Goal: Task Accomplishment & Management: Manage account settings

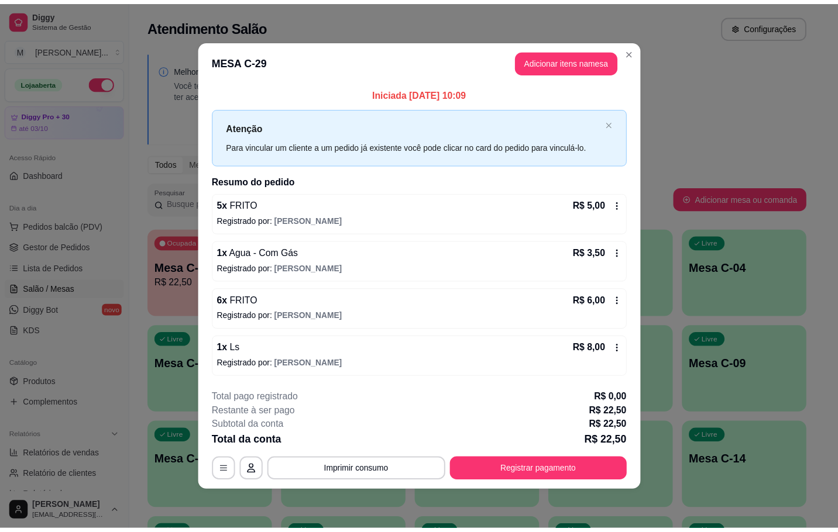
scroll to position [263, 0]
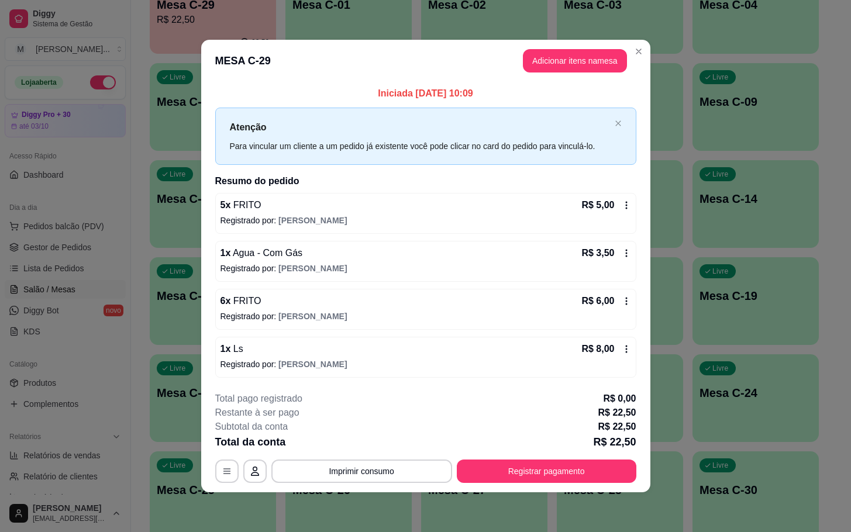
click at [548, 488] on footer "**********" at bounding box center [425, 438] width 449 height 110
click at [562, 472] on button "Registrar pagamento" at bounding box center [546, 471] width 174 height 23
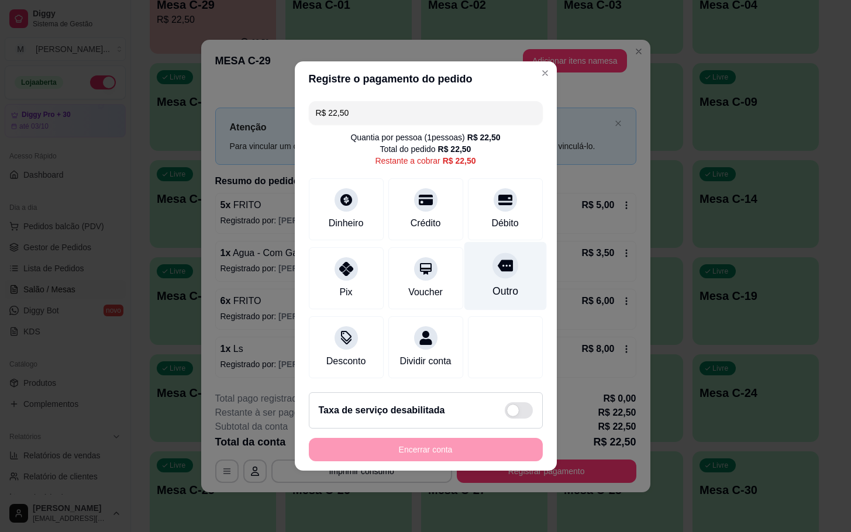
click at [497, 265] on icon at bounding box center [504, 266] width 15 height 12
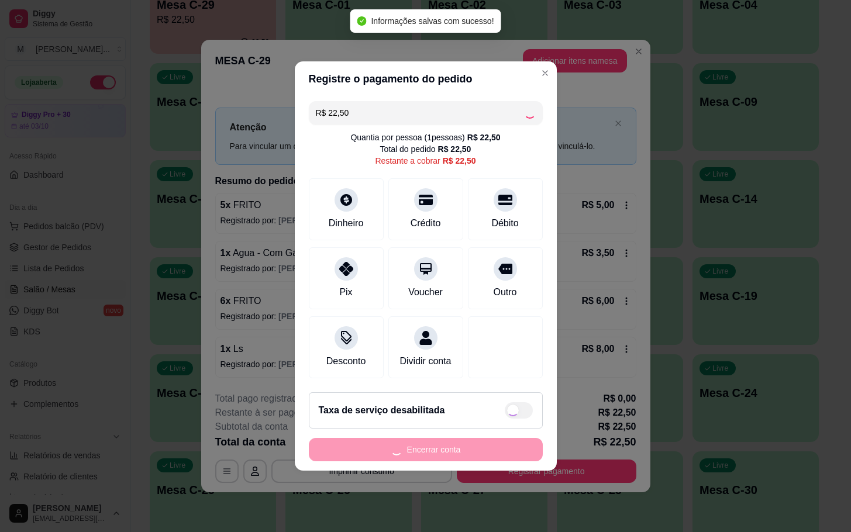
type input "R$ 0,00"
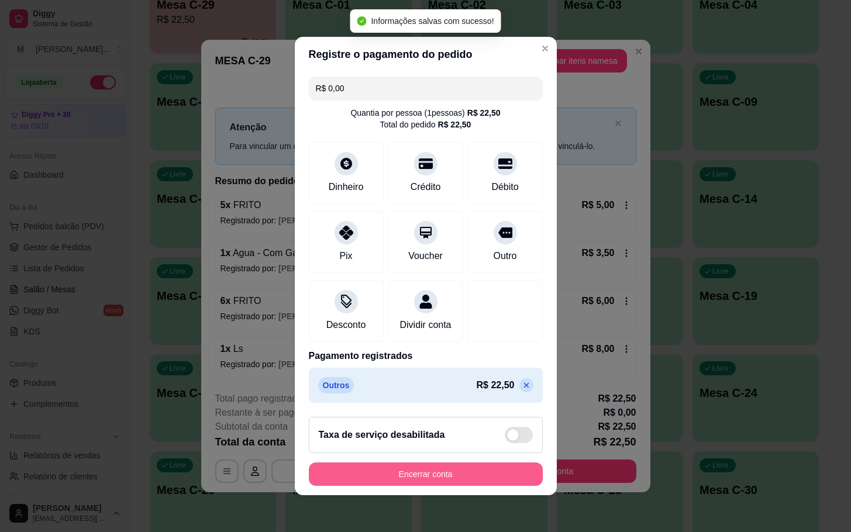
click at [487, 486] on button "Encerrar conta" at bounding box center [426, 474] width 234 height 23
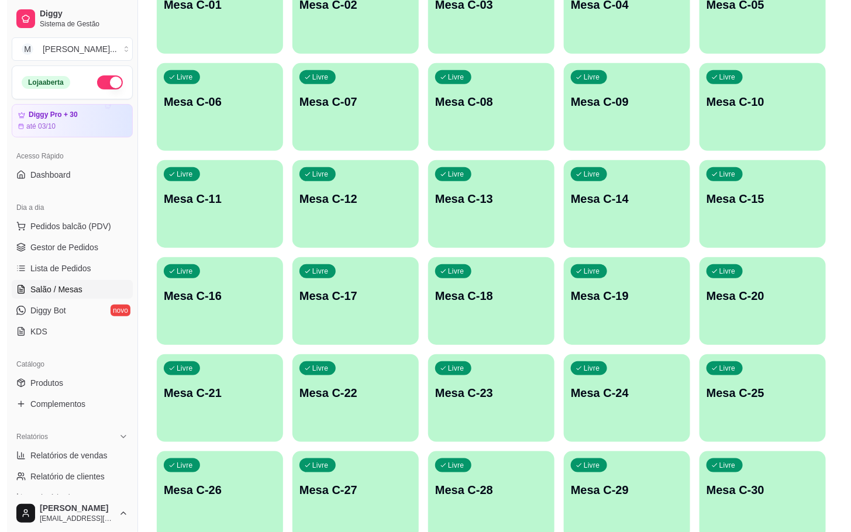
scroll to position [318, 0]
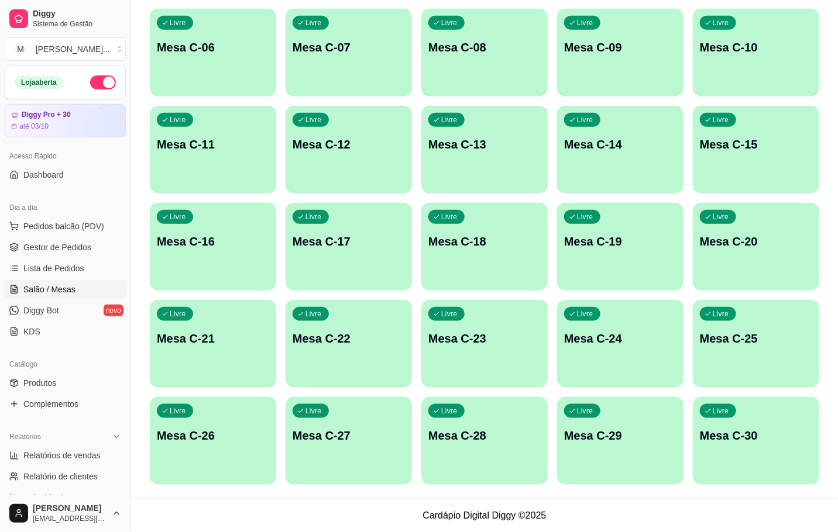
click at [635, 446] on div "Livre Mesa C-29" at bounding box center [620, 434] width 126 height 74
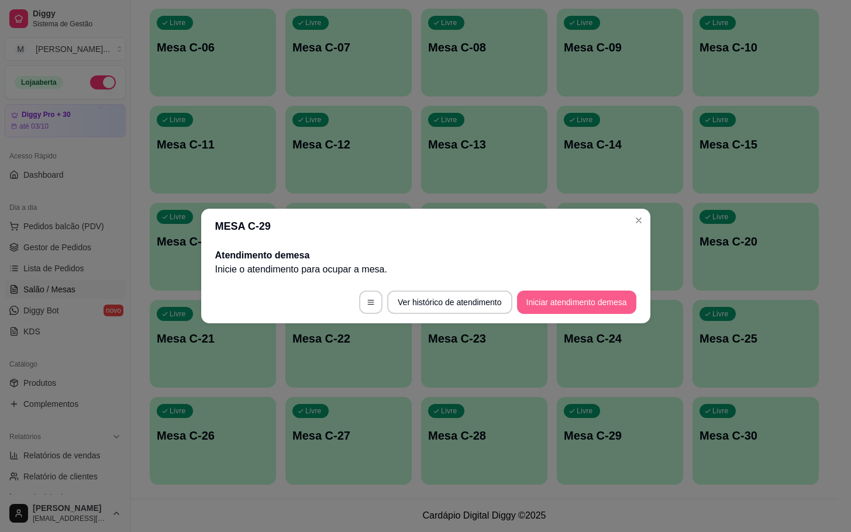
click at [566, 302] on button "Iniciar atendimento de mesa" at bounding box center [576, 302] width 119 height 23
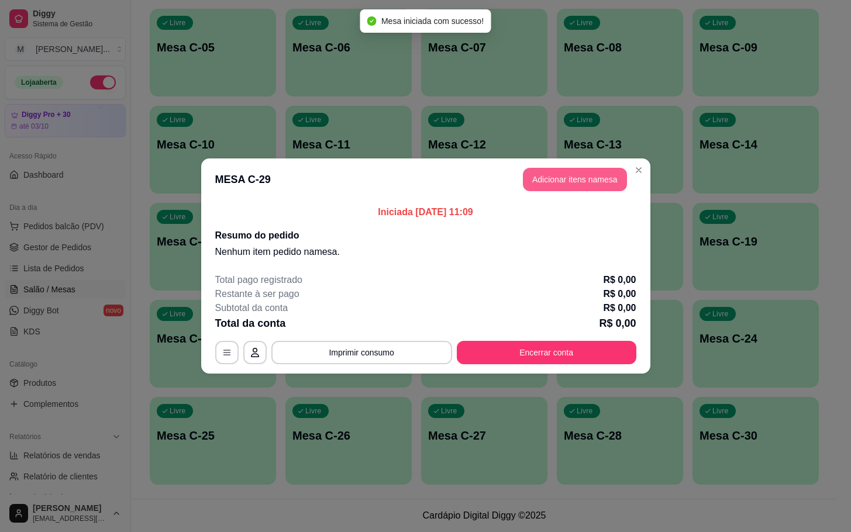
click at [604, 187] on button "Adicionar itens na mesa" at bounding box center [575, 179] width 104 height 23
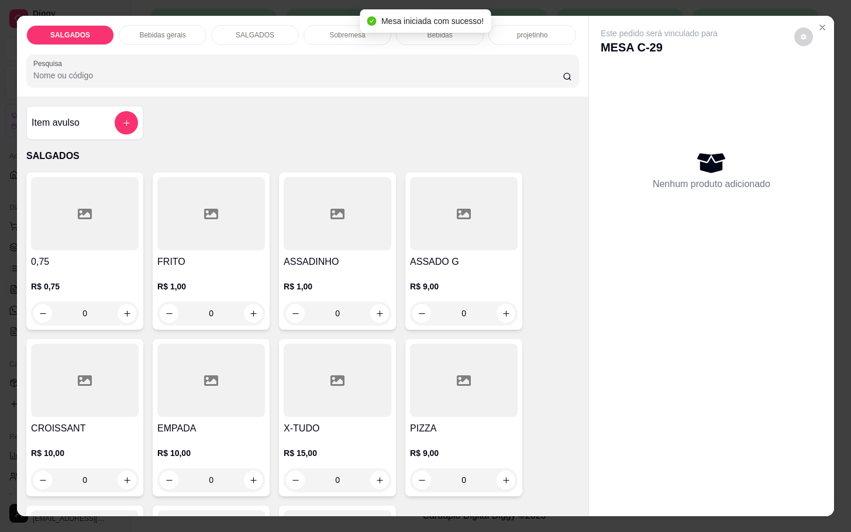
click at [332, 452] on p "R$ 15,00" at bounding box center [338, 454] width 108 height 12
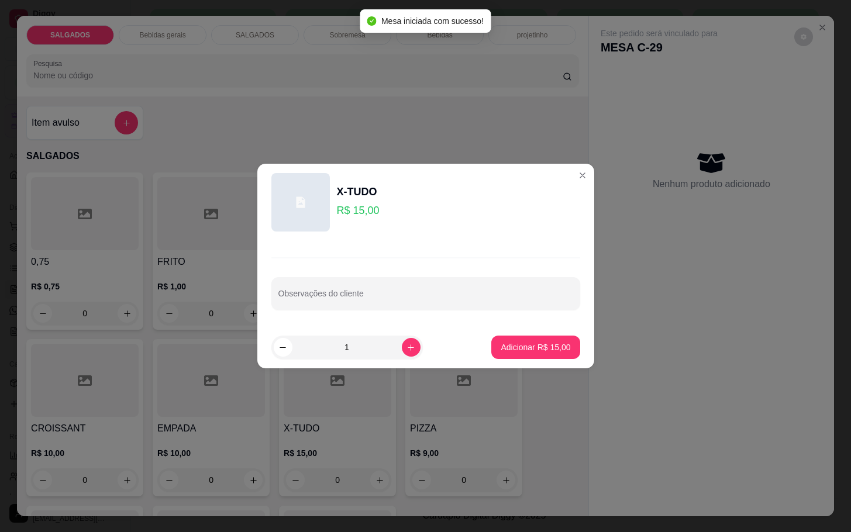
click at [491, 357] on button "Adicionar R$ 15,00" at bounding box center [535, 347] width 88 height 23
type input "1"
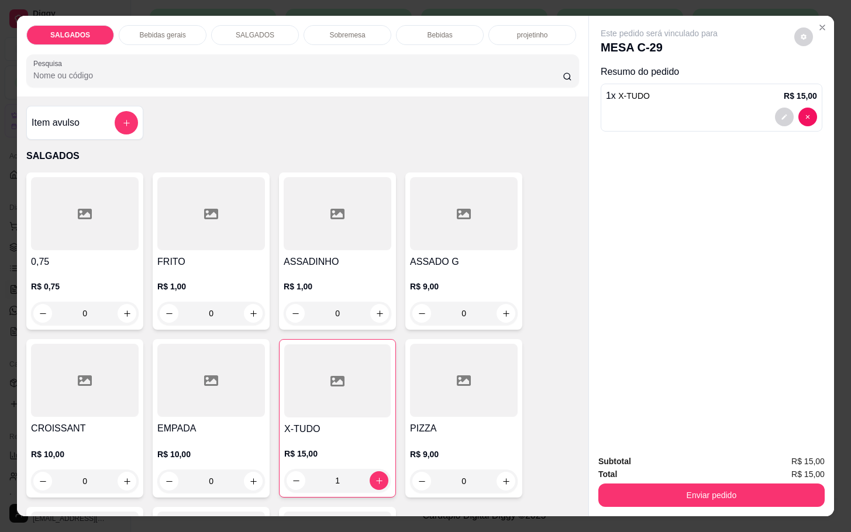
click at [484, 405] on div at bounding box center [464, 380] width 108 height 73
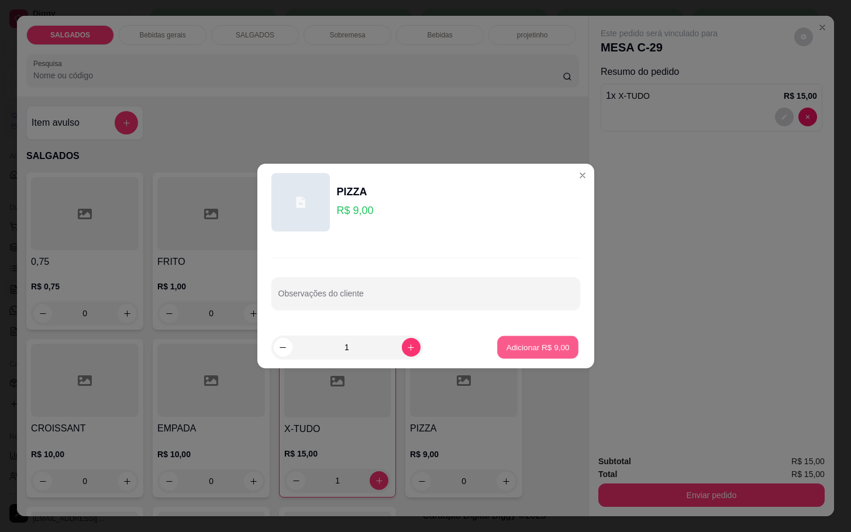
click at [529, 342] on p "Adicionar R$ 9,00" at bounding box center [538, 347] width 63 height 11
type input "1"
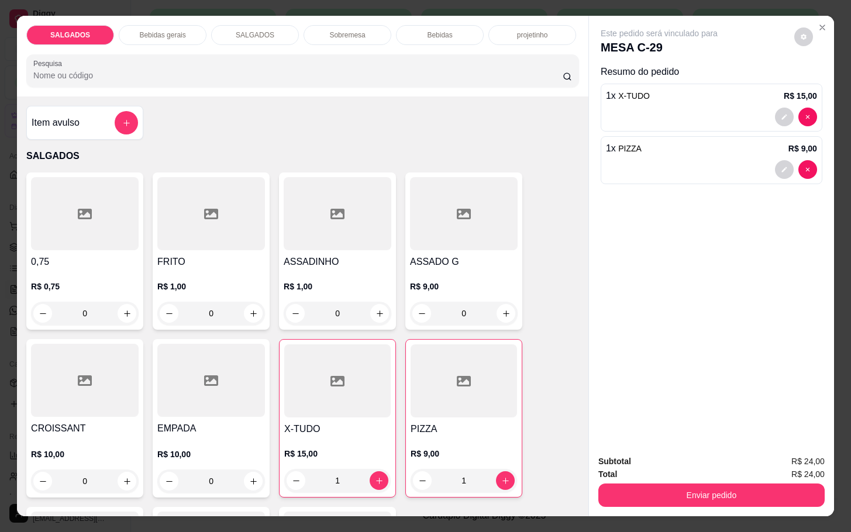
drag, startPoint x: 160, startPoint y: 32, endPoint x: 154, endPoint y: 40, distance: 10.5
click at [161, 32] on p "Bebidas gerais" at bounding box center [162, 34] width 46 height 9
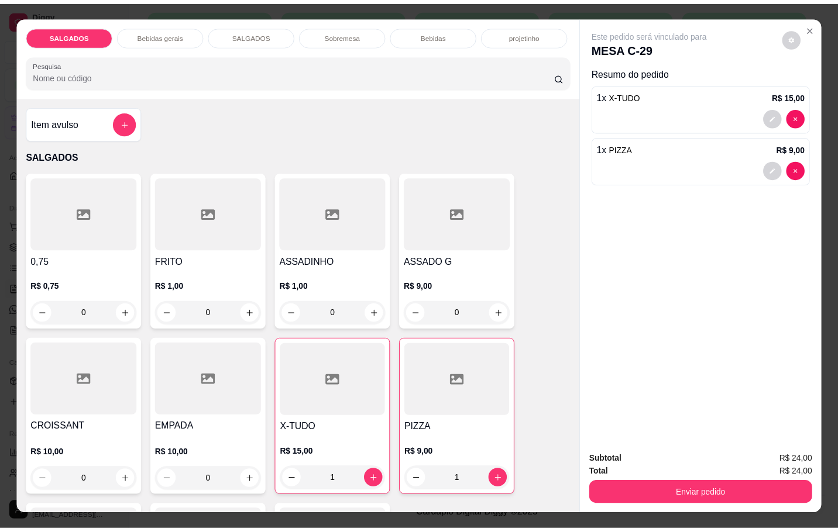
scroll to position [28, 0]
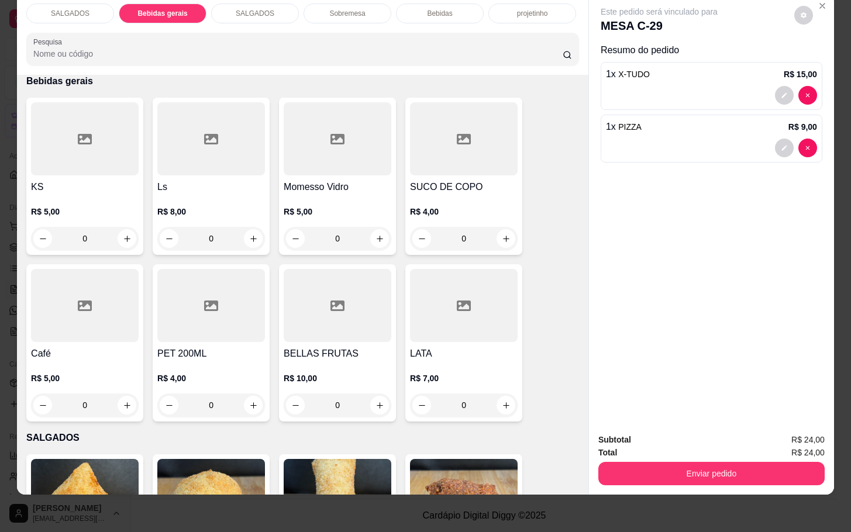
click at [421, 149] on div at bounding box center [464, 138] width 108 height 73
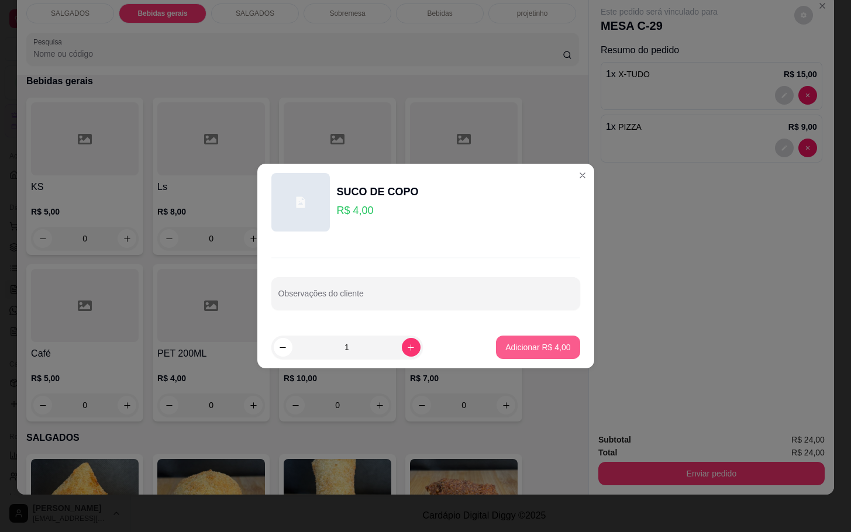
click at [536, 326] on footer "1 Adicionar R$ 4,00" at bounding box center [425, 347] width 337 height 42
click at [531, 346] on p "Adicionar R$ 4,00" at bounding box center [537, 348] width 65 height 12
type input "1"
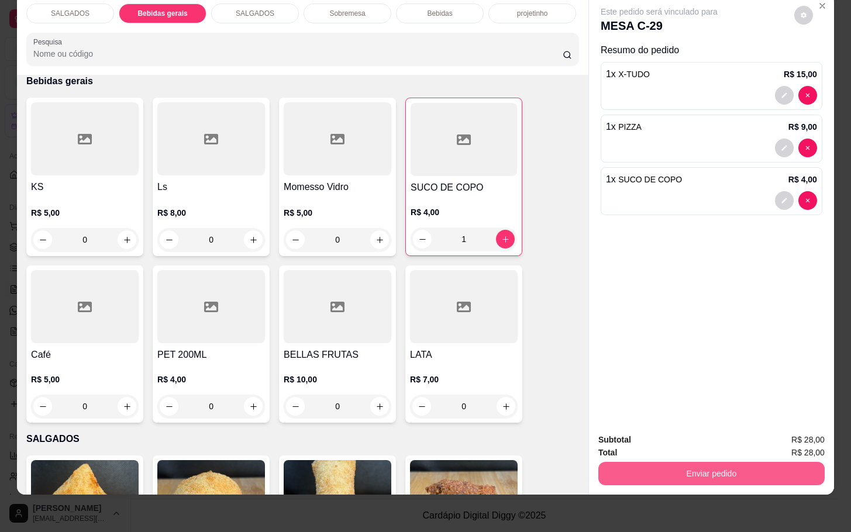
click at [636, 462] on button "Enviar pedido" at bounding box center [712, 473] width 226 height 23
click at [652, 427] on button "Não registrar e enviar pedido" at bounding box center [671, 432] width 122 height 22
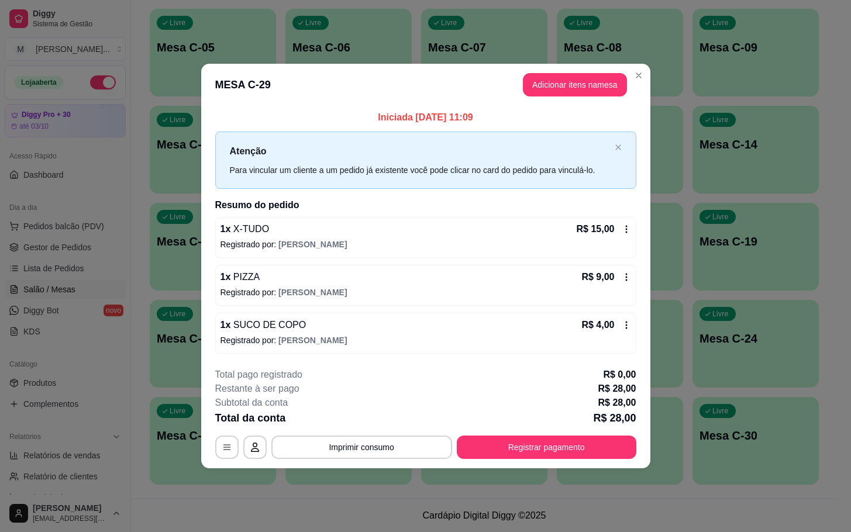
click at [516, 369] on div "Total pago registrado R$ 0,00" at bounding box center [425, 375] width 421 height 14
click at [539, 456] on button "Registrar pagamento" at bounding box center [547, 447] width 180 height 23
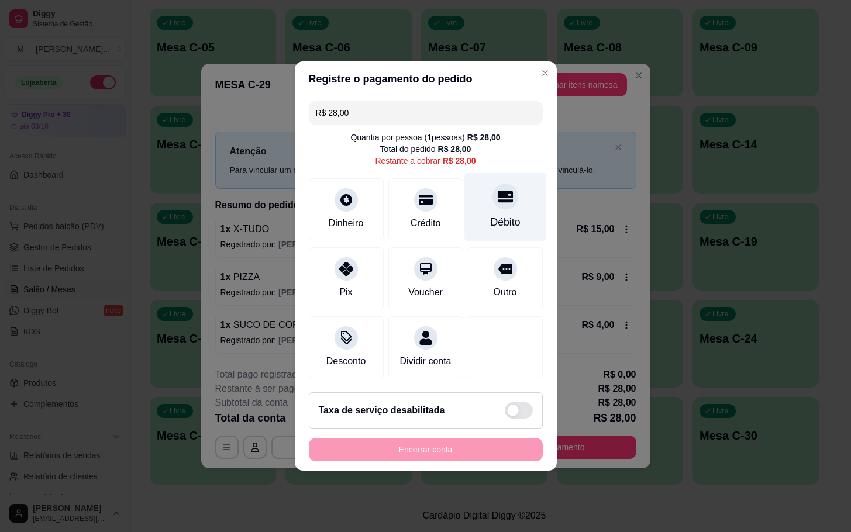
click at [522, 184] on div "Débito" at bounding box center [505, 207] width 82 height 68
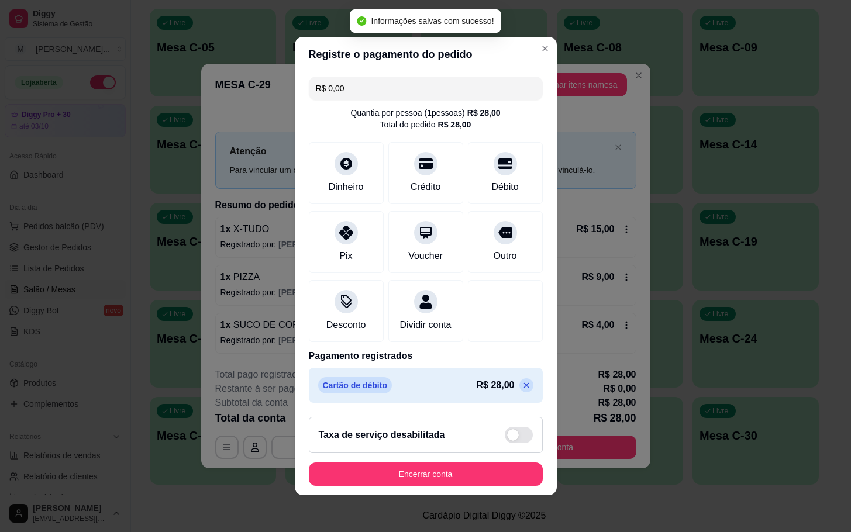
type input "R$ 0,00"
click at [474, 473] on button "Encerrar conta" at bounding box center [425, 474] width 227 height 23
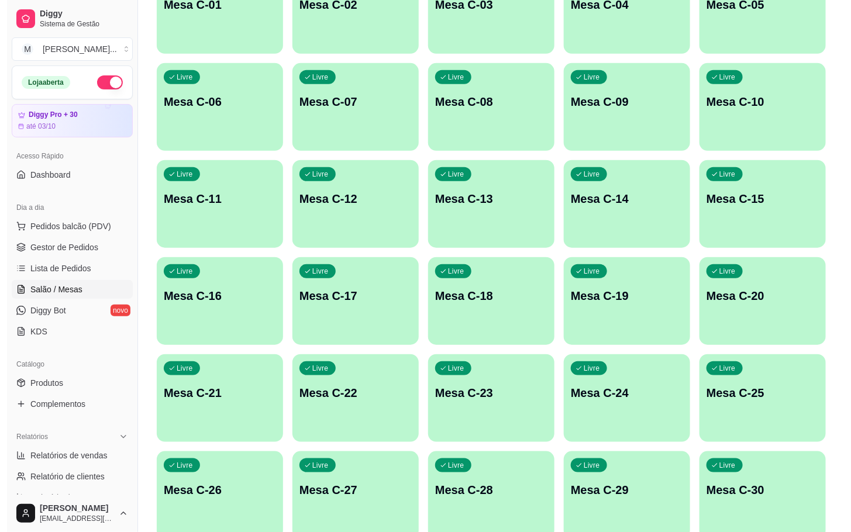
scroll to position [318, 0]
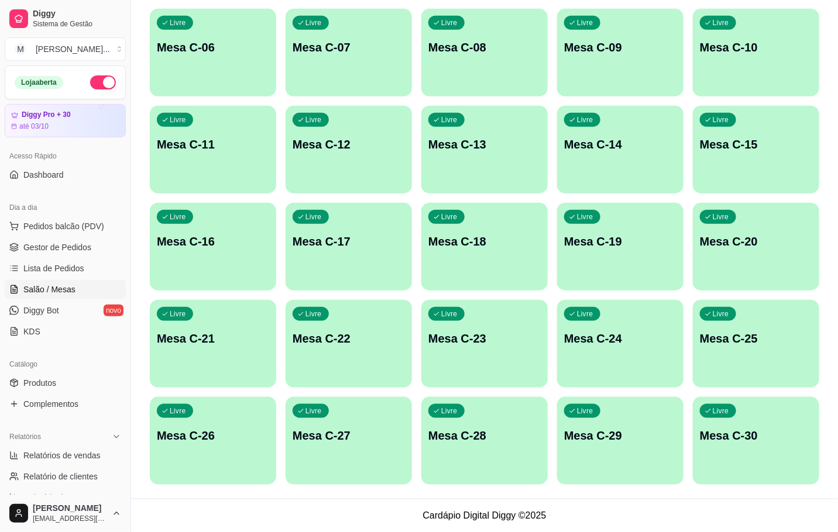
click at [346, 329] on div "Livre Mesa C-22" at bounding box center [349, 337] width 126 height 74
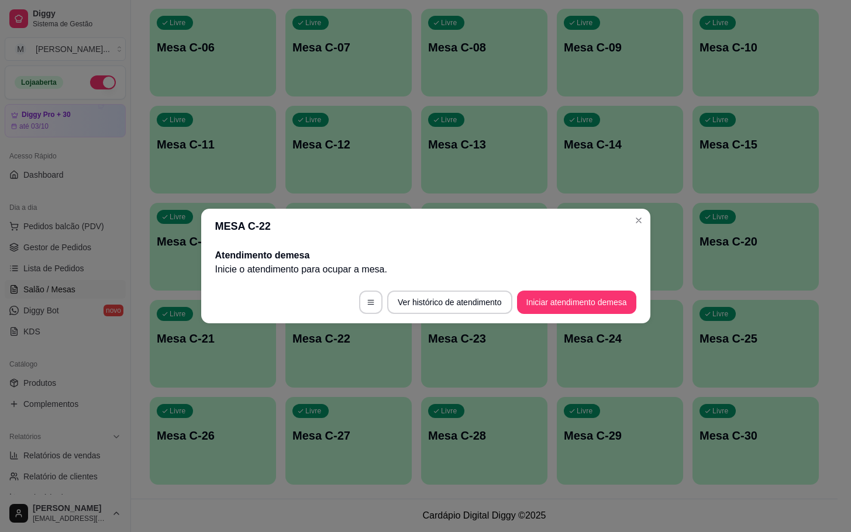
click at [629, 302] on button "Iniciar atendimento de mesa" at bounding box center [576, 302] width 119 height 23
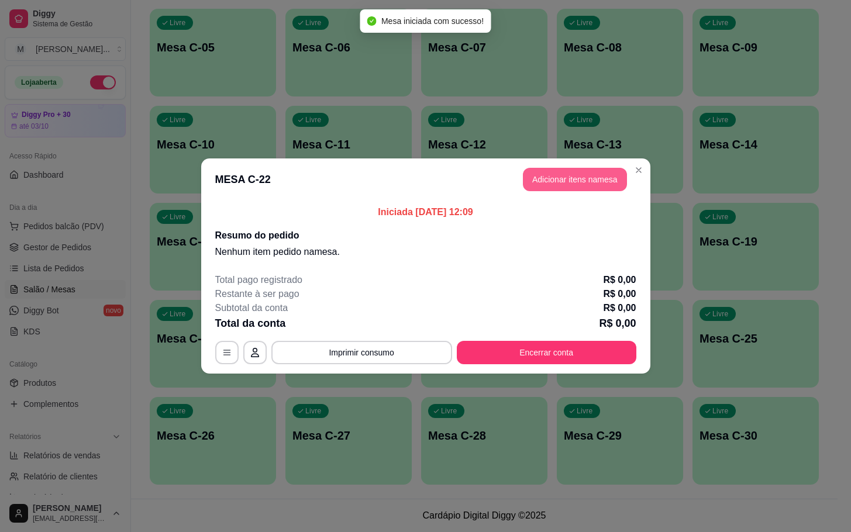
click at [584, 179] on button "Adicionar itens na mesa" at bounding box center [575, 179] width 104 height 23
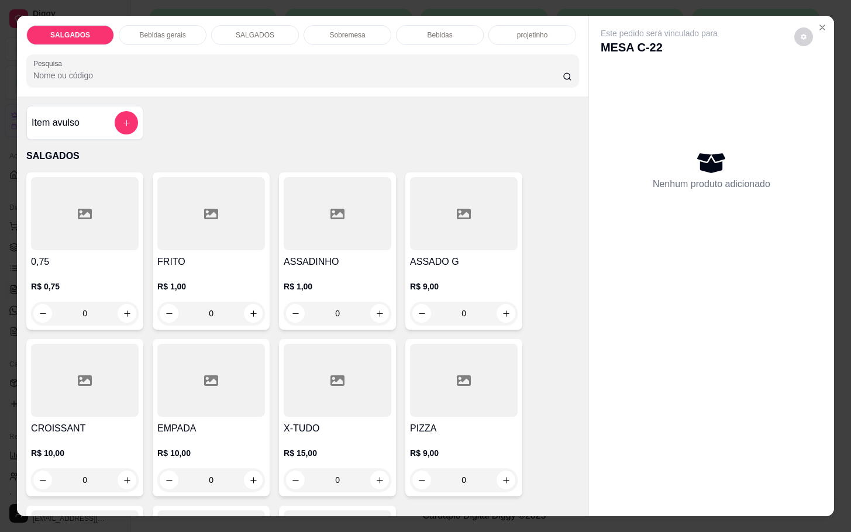
click at [216, 281] on p "R$ 1,00" at bounding box center [211, 287] width 108 height 12
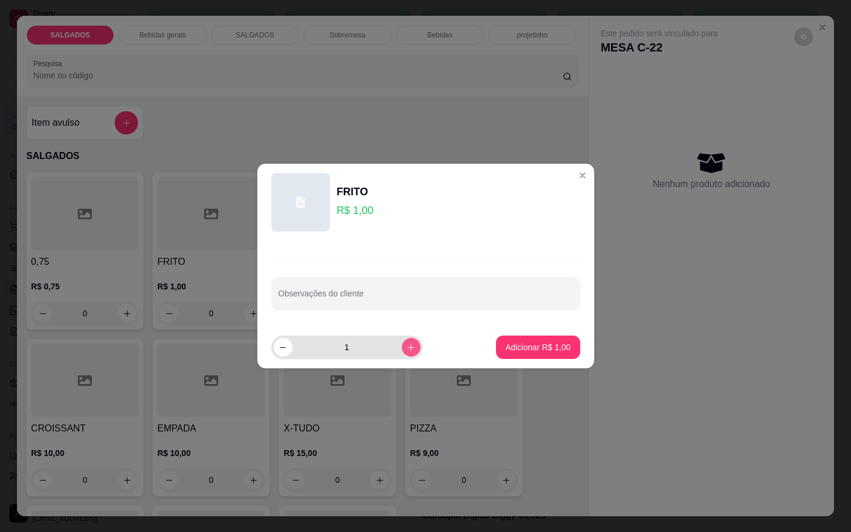
click at [407, 346] on icon "increase-product-quantity" at bounding box center [411, 347] width 9 height 9
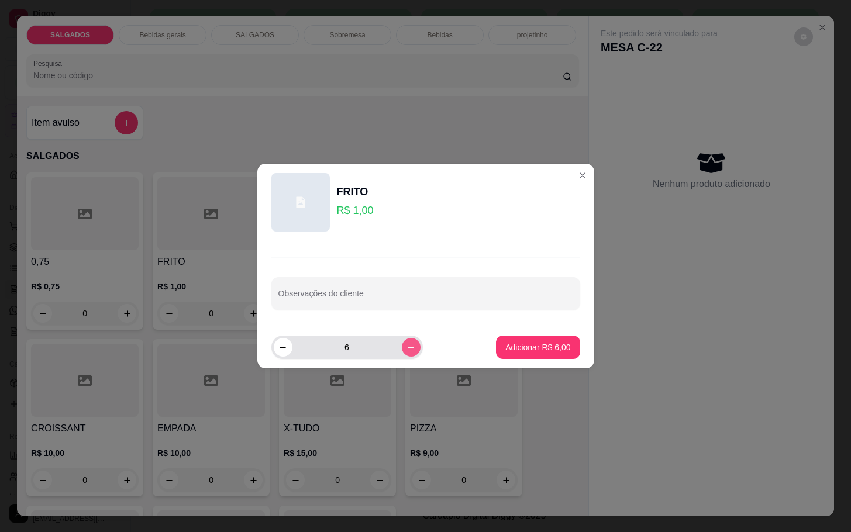
click at [407, 346] on icon "increase-product-quantity" at bounding box center [411, 347] width 9 height 9
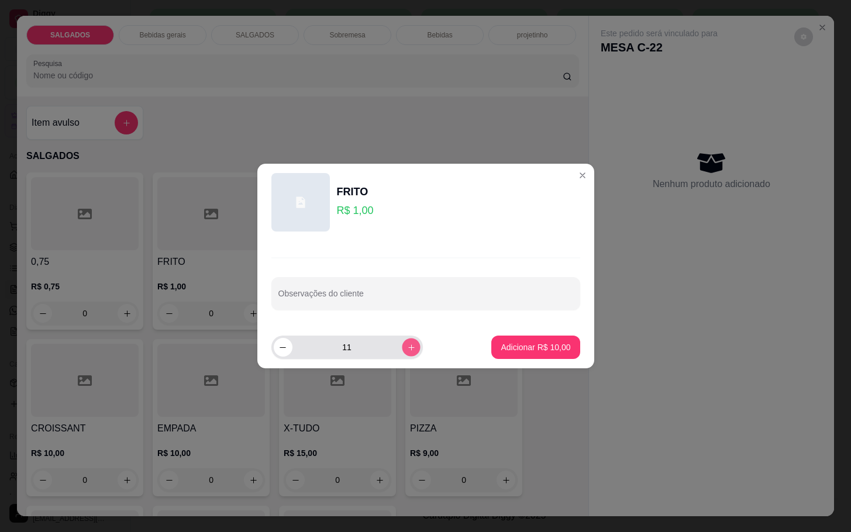
click at [407, 346] on icon "increase-product-quantity" at bounding box center [411, 347] width 9 height 9
click at [407, 345] on icon "increase-product-quantity" at bounding box center [411, 347] width 9 height 9
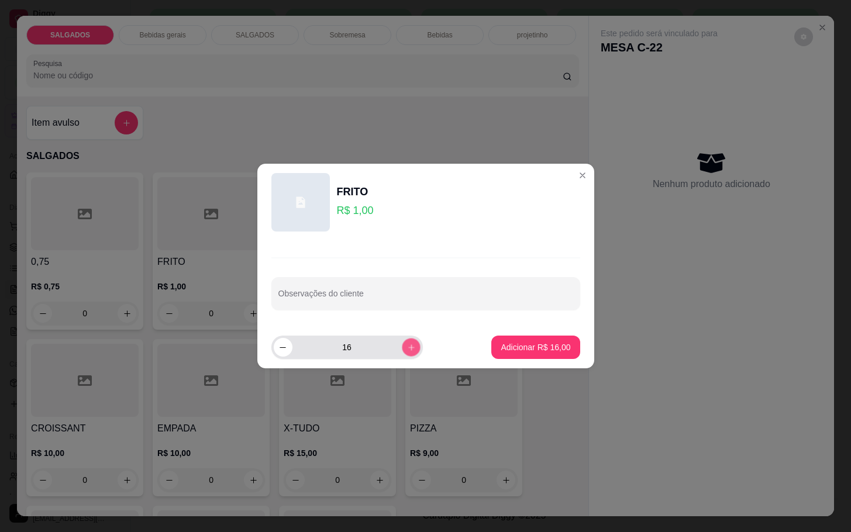
click at [407, 345] on icon "increase-product-quantity" at bounding box center [411, 347] width 9 height 9
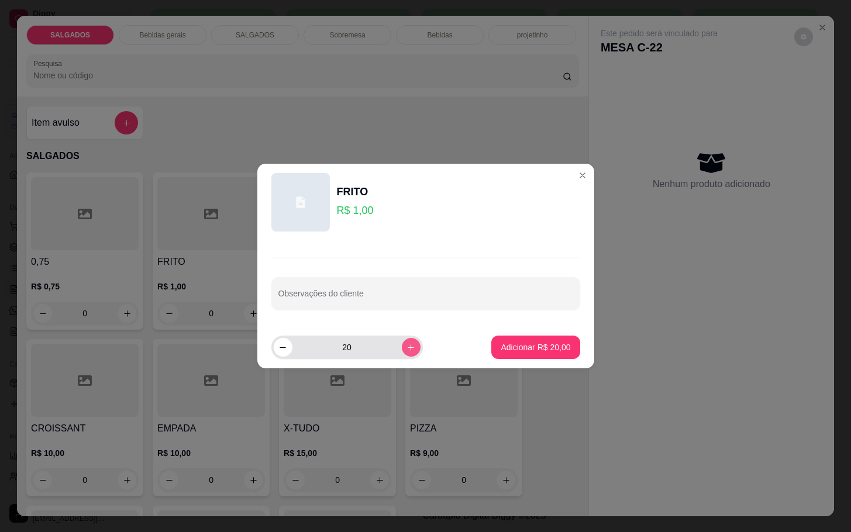
type input "21"
click at [553, 342] on p "Adicionar R$ 21,00" at bounding box center [536, 347] width 68 height 11
type input "21"
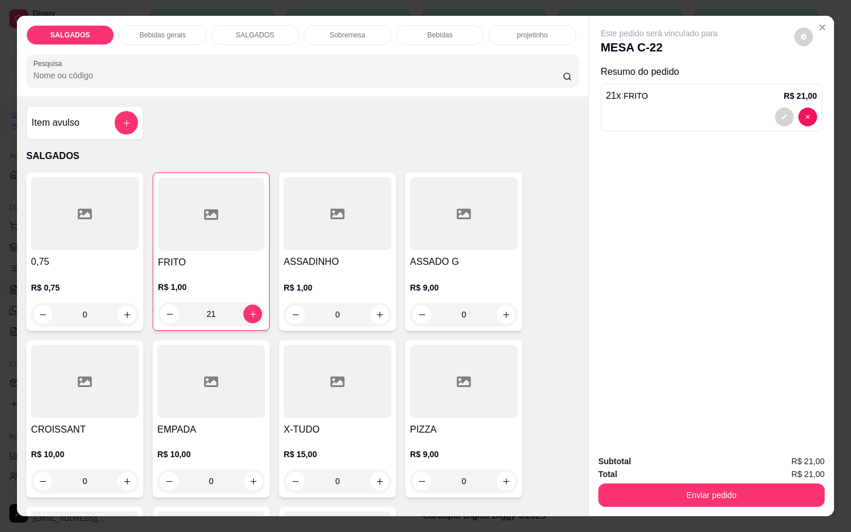
click at [152, 25] on div "Bebidas gerais" at bounding box center [163, 35] width 88 height 20
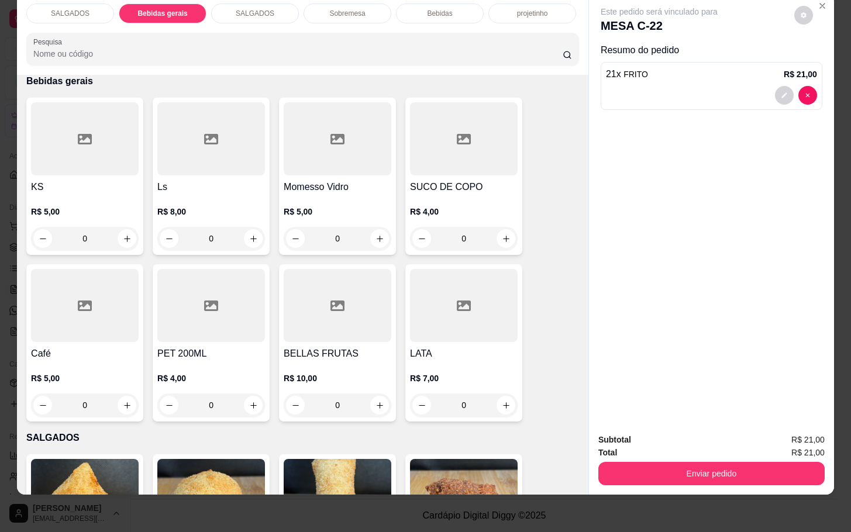
click at [194, 163] on div at bounding box center [211, 138] width 108 height 73
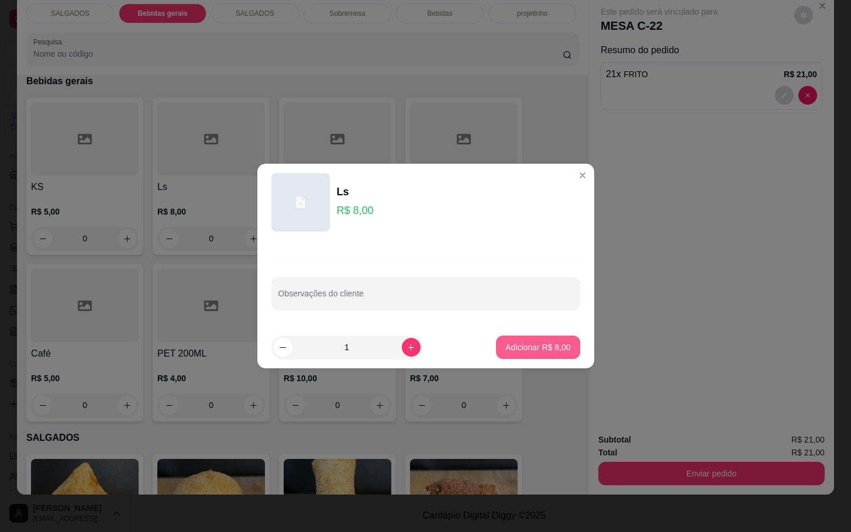
click at [511, 365] on footer "1 Adicionar R$ 8,00" at bounding box center [425, 347] width 337 height 42
click at [553, 360] on footer "1 Adicionar R$ 8,00" at bounding box center [425, 347] width 337 height 42
click at [569, 358] on footer "1 Adicionar R$ 8,00" at bounding box center [425, 347] width 337 height 42
click at [553, 358] on button "Adicionar R$ 8,00" at bounding box center [538, 347] width 84 height 23
type input "1"
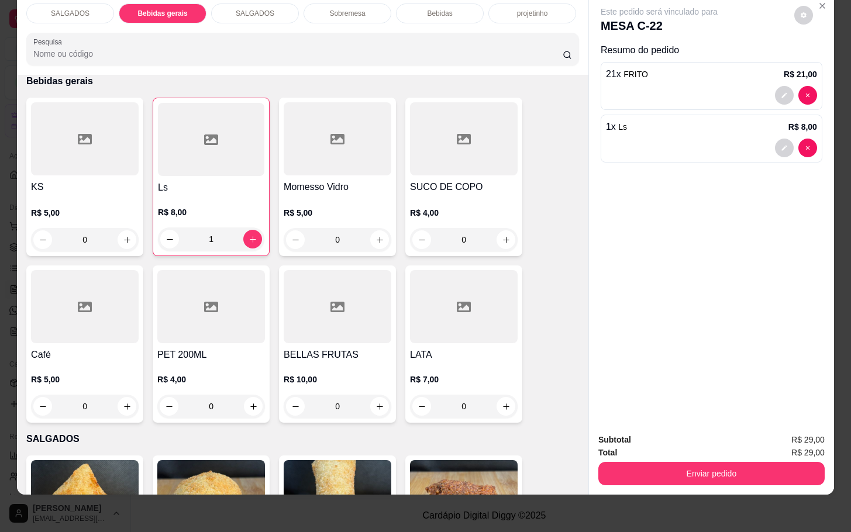
click at [653, 446] on div "Total R$ 29,00" at bounding box center [712, 452] width 226 height 13
click at [654, 462] on button "Enviar pedido" at bounding box center [711, 473] width 219 height 23
click at [660, 435] on button "Não registrar e enviar pedido" at bounding box center [671, 432] width 122 height 22
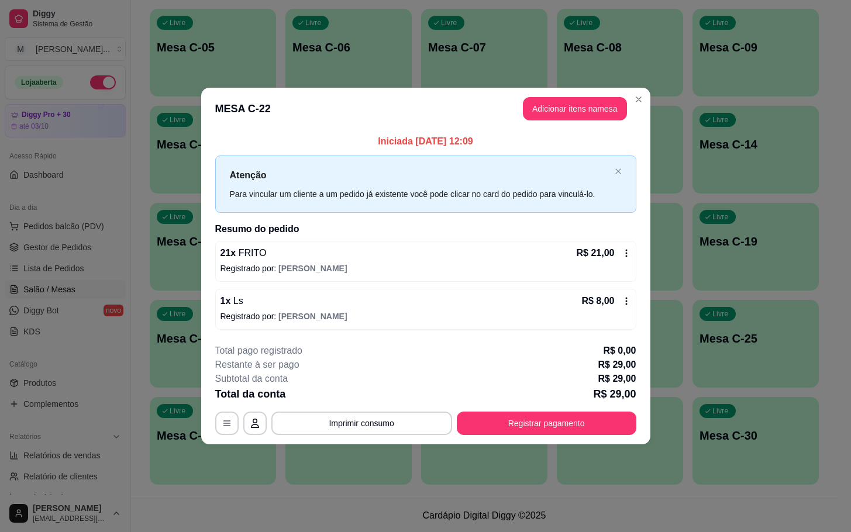
click at [585, 90] on header "MESA C-22 Adicionar itens na mesa" at bounding box center [425, 109] width 449 height 42
click at [583, 92] on header "MESA C-22 Adicionar itens na mesa" at bounding box center [425, 109] width 449 height 42
drag, startPoint x: 583, startPoint y: 93, endPoint x: 580, endPoint y: 104, distance: 11.7
click at [584, 93] on header "MESA C-22 Adicionar itens na mesa" at bounding box center [425, 109] width 449 height 42
click at [583, 104] on button "Adicionar itens na mesa" at bounding box center [575, 108] width 104 height 23
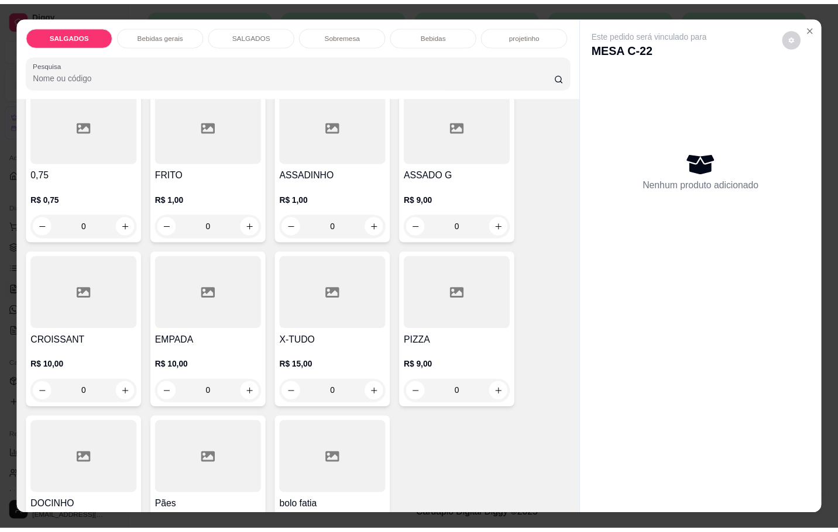
scroll to position [176, 0]
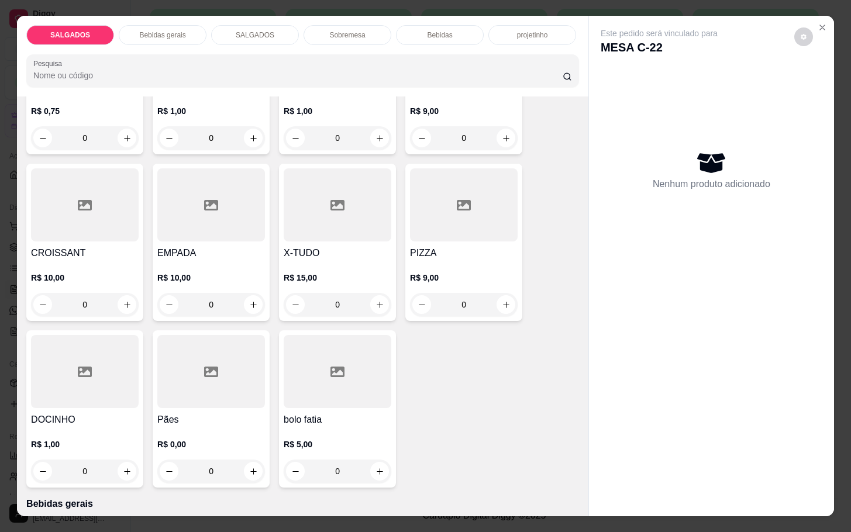
click at [129, 390] on div at bounding box center [85, 371] width 108 height 73
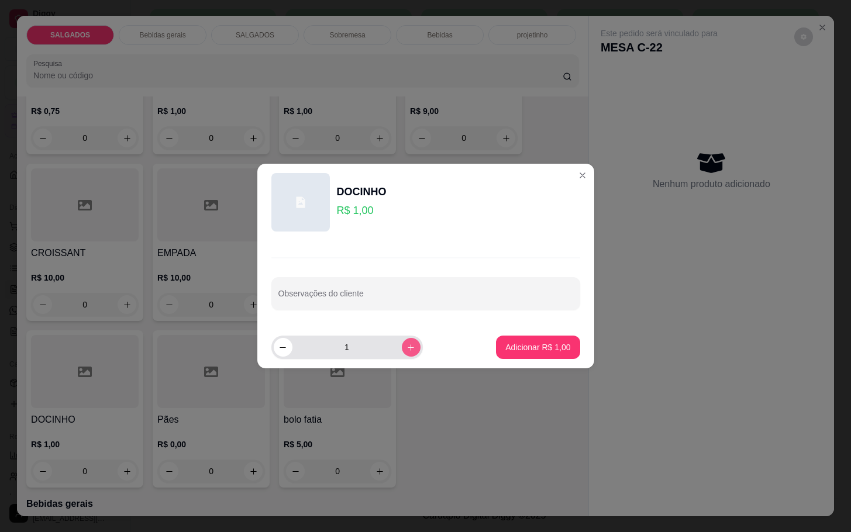
click at [407, 346] on icon "increase-product-quantity" at bounding box center [411, 347] width 9 height 9
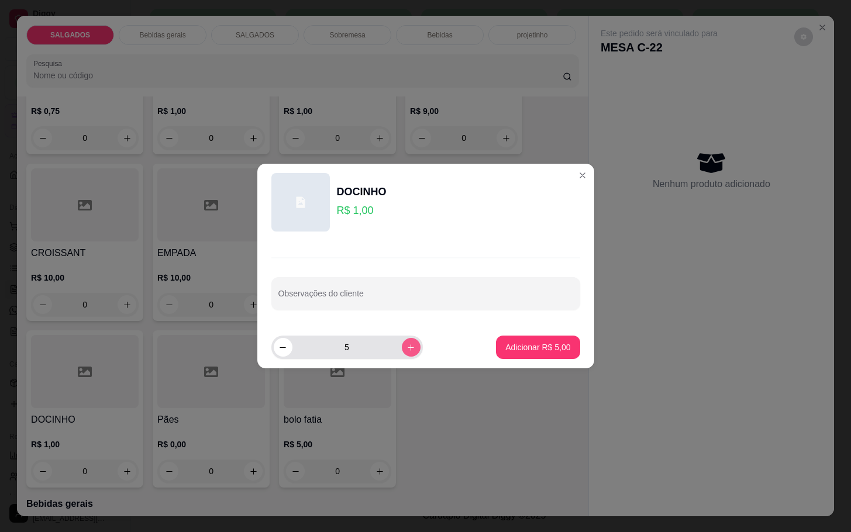
type input "6"
click at [505, 351] on p "Adicionar R$ 6,00" at bounding box center [537, 348] width 65 height 12
type input "6"
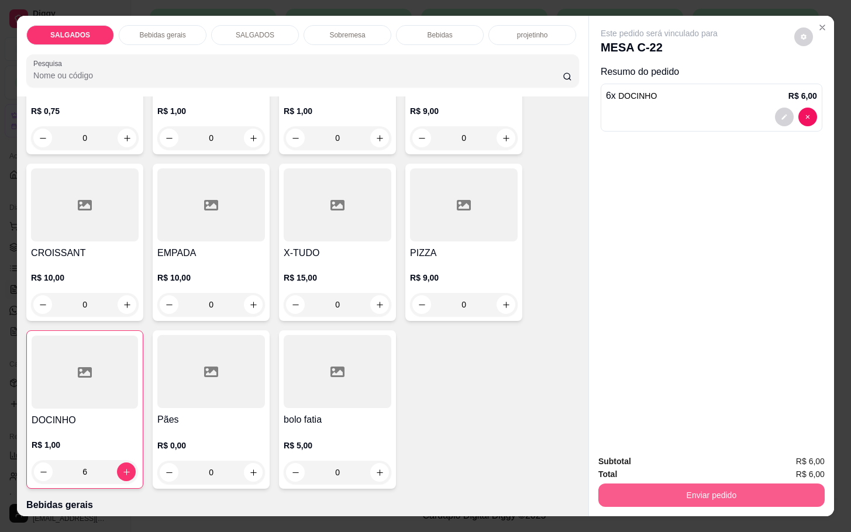
click at [679, 481] on div "Enviar pedido" at bounding box center [712, 494] width 226 height 26
click at [674, 491] on button "Enviar pedido" at bounding box center [711, 495] width 219 height 23
click at [666, 469] on button "Não registrar e enviar pedido" at bounding box center [671, 460] width 122 height 22
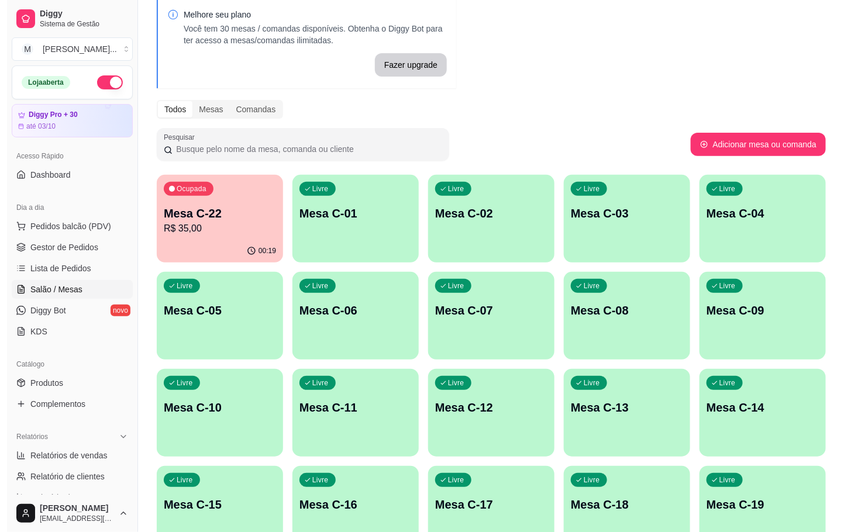
scroll to position [318, 0]
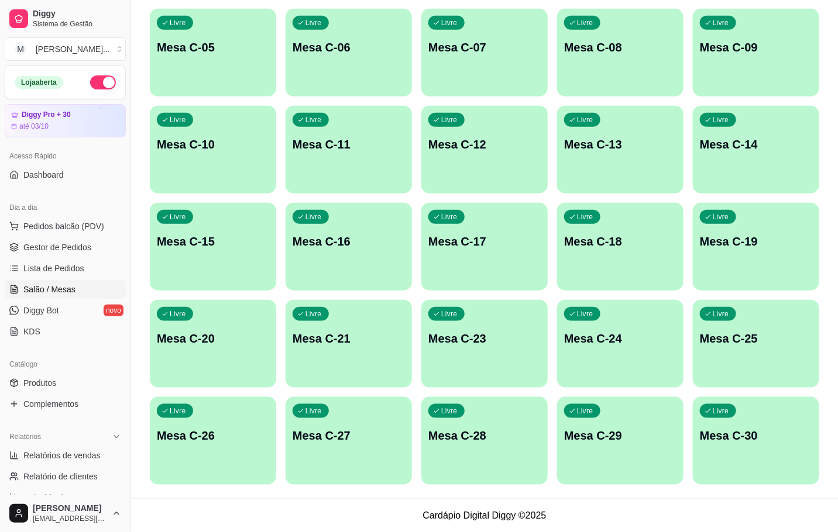
click at [781, 246] on p "Mesa C-19" at bounding box center [756, 241] width 112 height 16
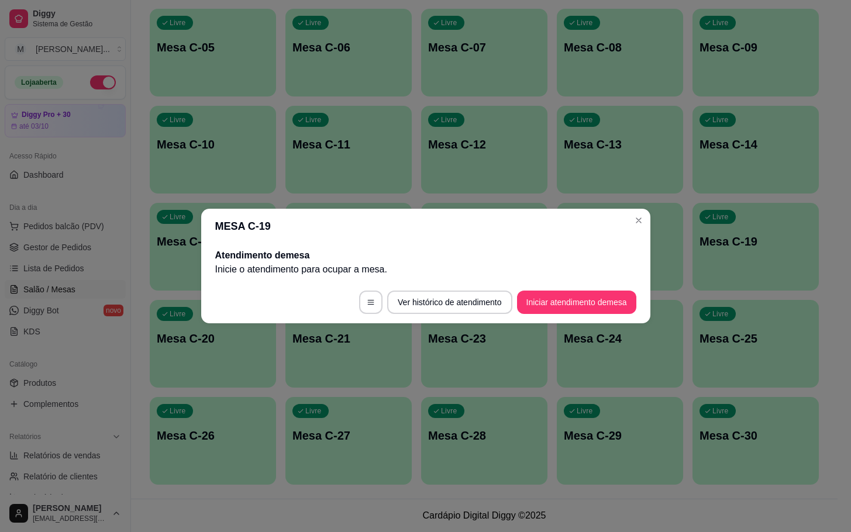
click at [560, 317] on footer "Ver histórico de atendimento Iniciar atendimento de mesa" at bounding box center [425, 302] width 449 height 42
click at [578, 304] on button "Iniciar atendimento de mesa" at bounding box center [577, 302] width 116 height 23
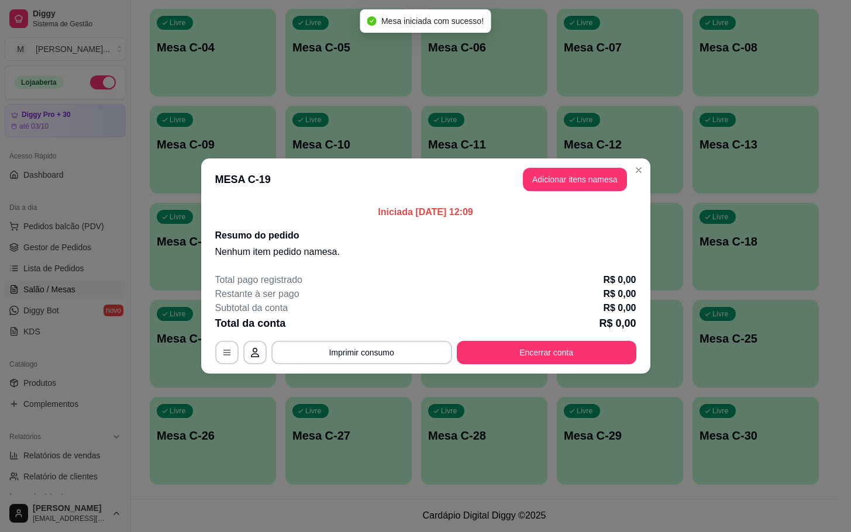
click at [610, 195] on header "MESA C-19 Adicionar itens na mesa" at bounding box center [425, 180] width 449 height 42
click at [613, 188] on button "Adicionar itens na mesa" at bounding box center [575, 179] width 104 height 23
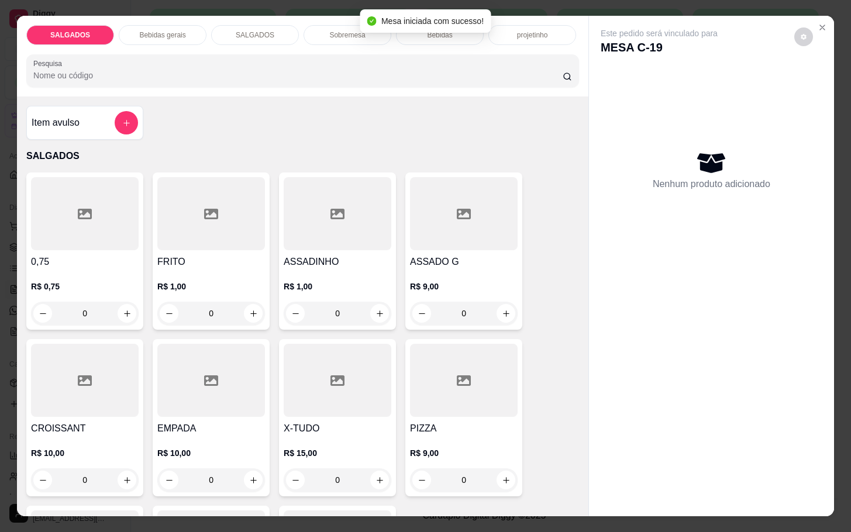
click at [457, 376] on icon at bounding box center [464, 381] width 14 height 14
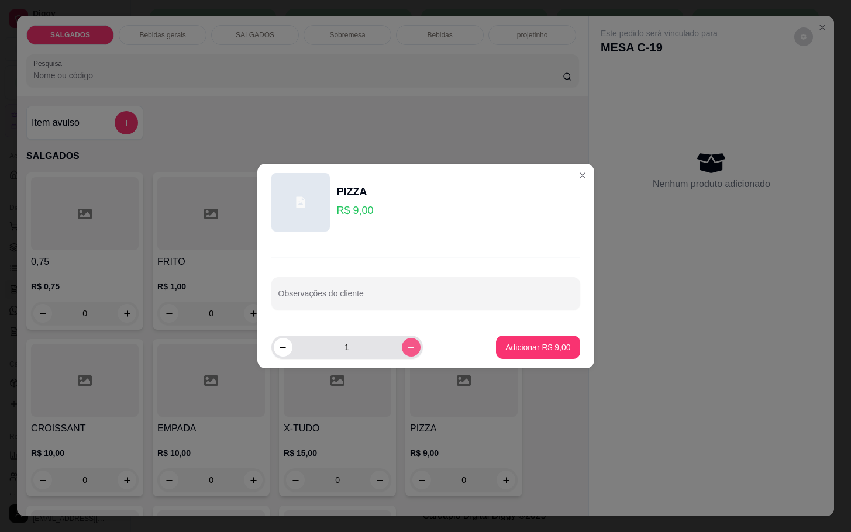
click at [407, 348] on icon "increase-product-quantity" at bounding box center [411, 347] width 9 height 9
type input "2"
click at [511, 346] on p "Adicionar R$ 18,00" at bounding box center [536, 348] width 70 height 12
type input "2"
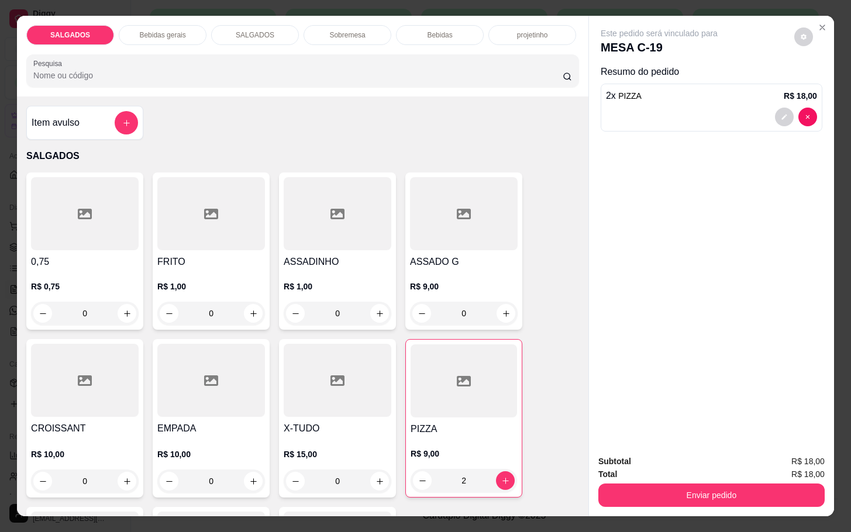
click at [180, 32] on div "Bebidas gerais" at bounding box center [163, 35] width 88 height 20
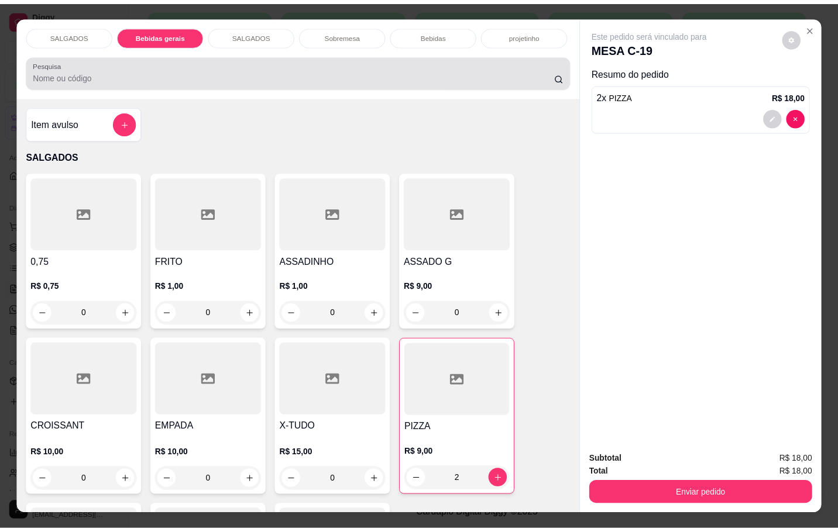
scroll to position [28, 0]
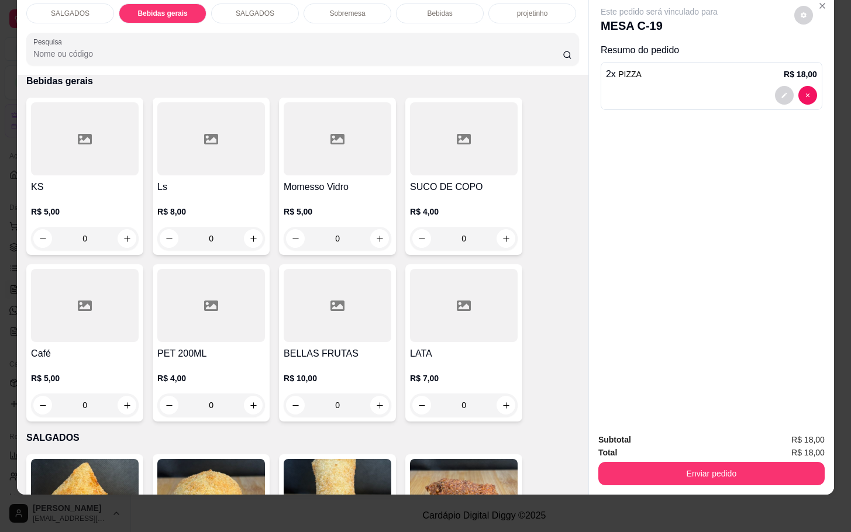
click at [50, 126] on div at bounding box center [85, 138] width 108 height 73
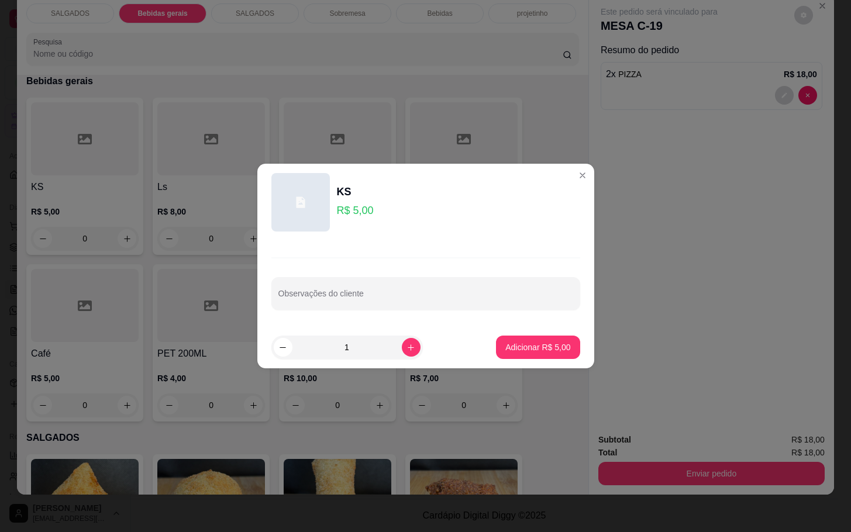
click at [546, 348] on p "Adicionar R$ 5,00" at bounding box center [537, 348] width 65 height 12
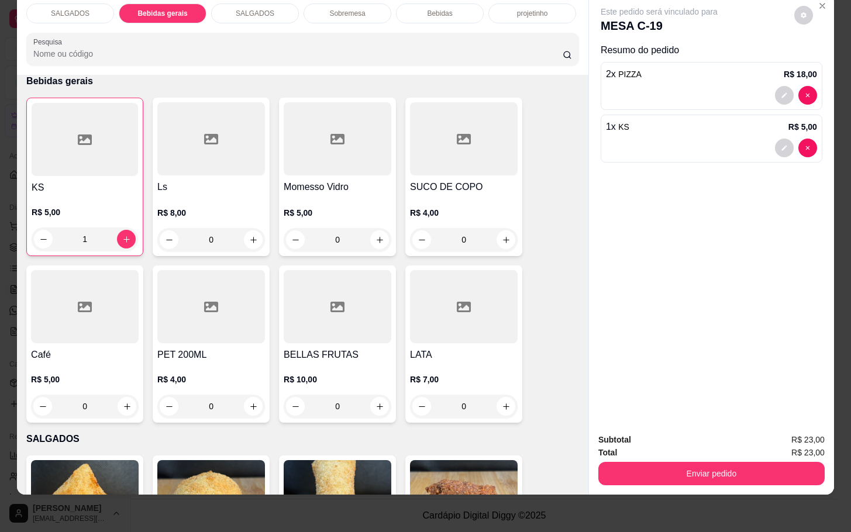
type input "1"
click at [702, 470] on button "Enviar pedido" at bounding box center [711, 473] width 219 height 23
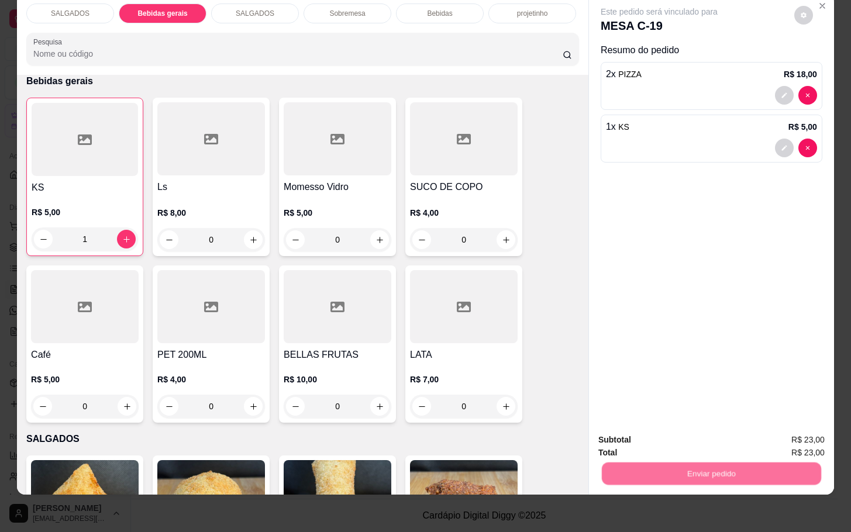
click at [710, 441] on button "Não registrar e enviar pedido" at bounding box center [671, 432] width 118 height 22
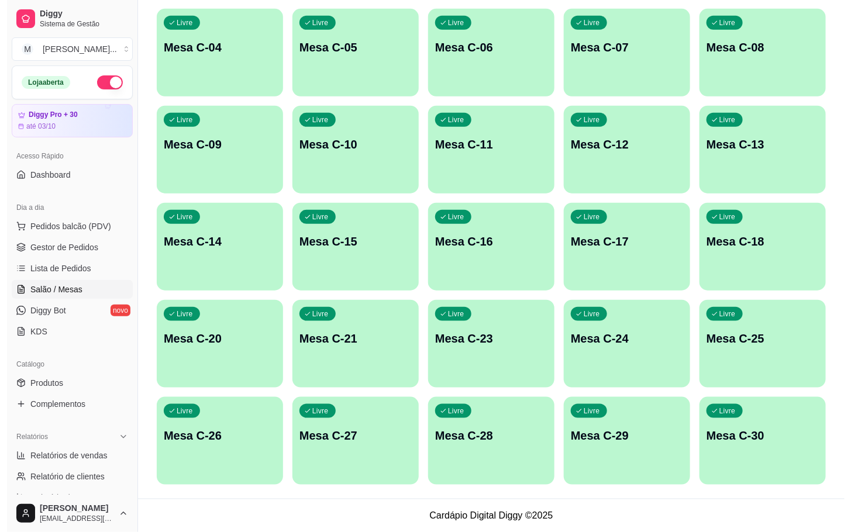
scroll to position [54, 0]
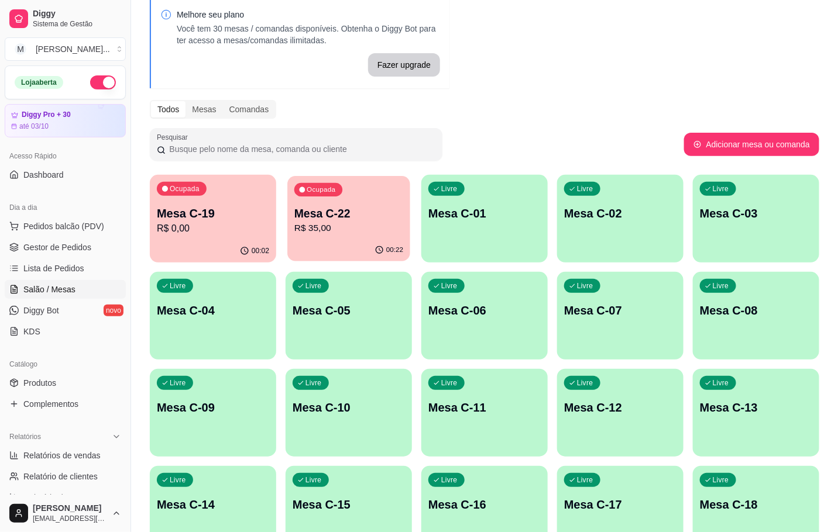
click at [346, 195] on div "Ocupada Mesa C-22 R$ 35,00" at bounding box center [348, 207] width 123 height 63
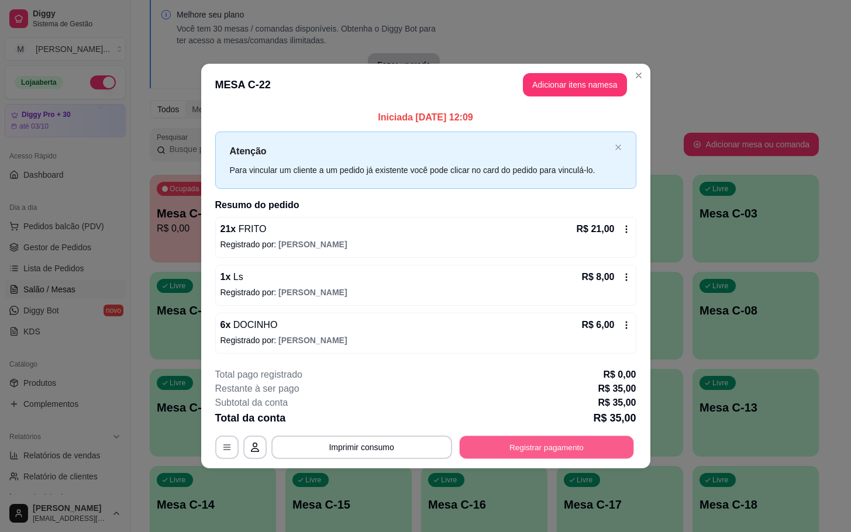
click at [534, 453] on button "Registrar pagamento" at bounding box center [546, 447] width 174 height 23
click at [587, 64] on header "MESA C-22 Adicionar itens na mesa" at bounding box center [425, 85] width 449 height 42
click at [589, 64] on header "MESA C-22 Adicionar itens na mesa" at bounding box center [425, 85] width 449 height 42
click at [585, 70] on header "MESA C-22 Adicionar itens na mesa" at bounding box center [425, 85] width 449 height 42
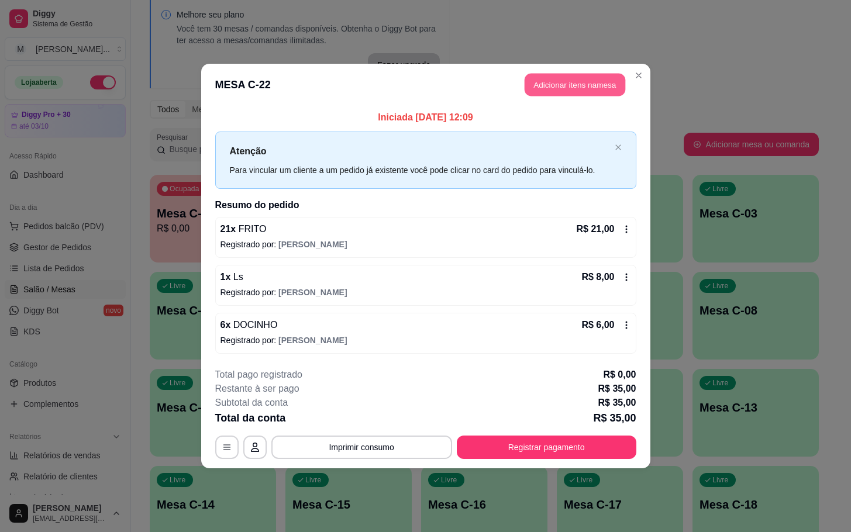
click at [571, 95] on button "Adicionar itens na mesa" at bounding box center [575, 85] width 101 height 23
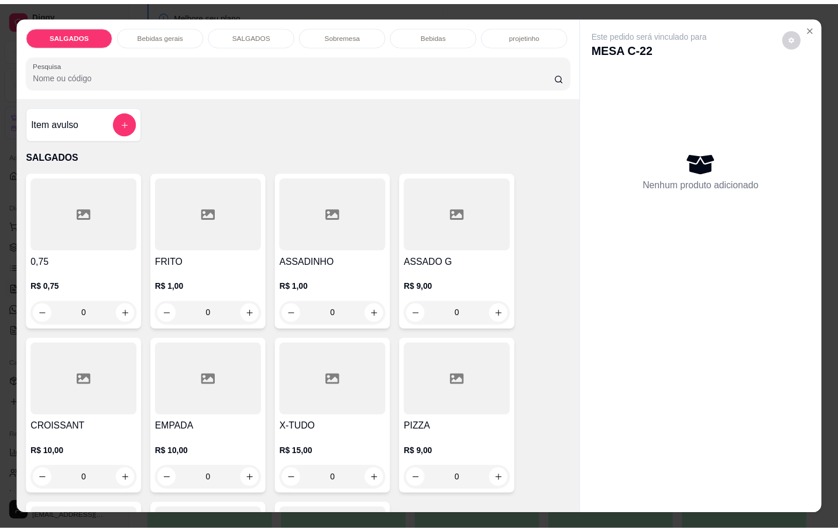
scroll to position [176, 0]
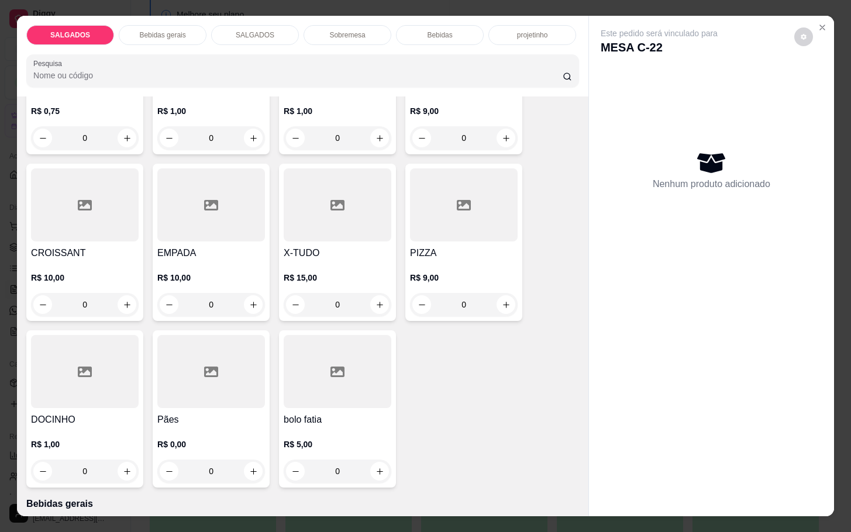
click at [81, 371] on icon at bounding box center [85, 372] width 14 height 11
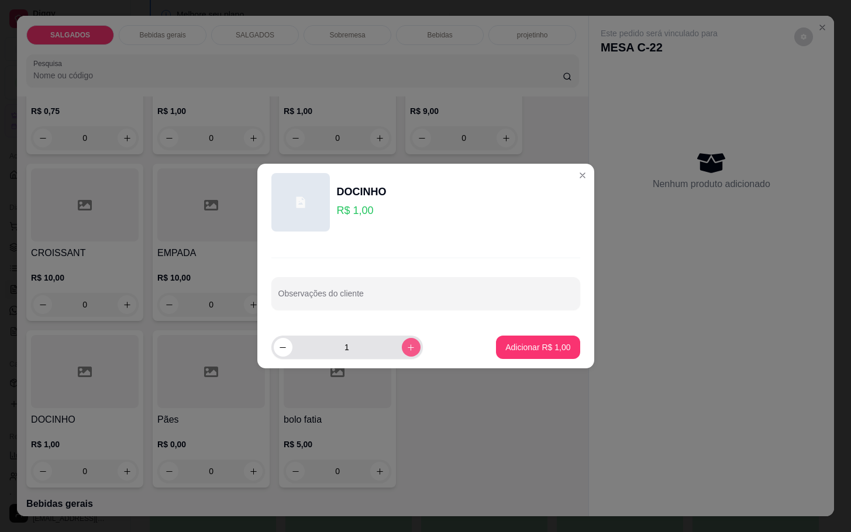
click at [407, 348] on icon "increase-product-quantity" at bounding box center [411, 347] width 9 height 9
type input "3"
click at [553, 349] on p "Adicionar R$ 3,00" at bounding box center [537, 348] width 65 height 12
type input "3"
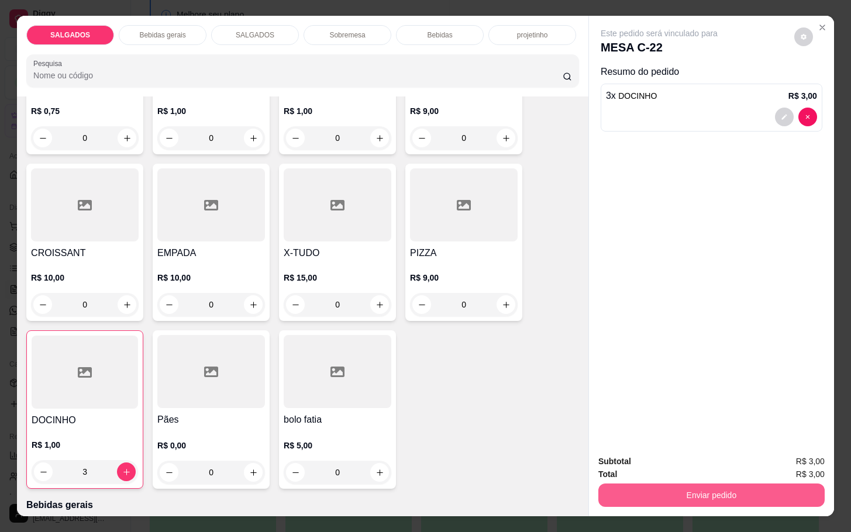
click at [614, 498] on button "Enviar pedido" at bounding box center [712, 495] width 226 height 23
click at [641, 469] on button "Não registrar e enviar pedido" at bounding box center [671, 460] width 122 height 22
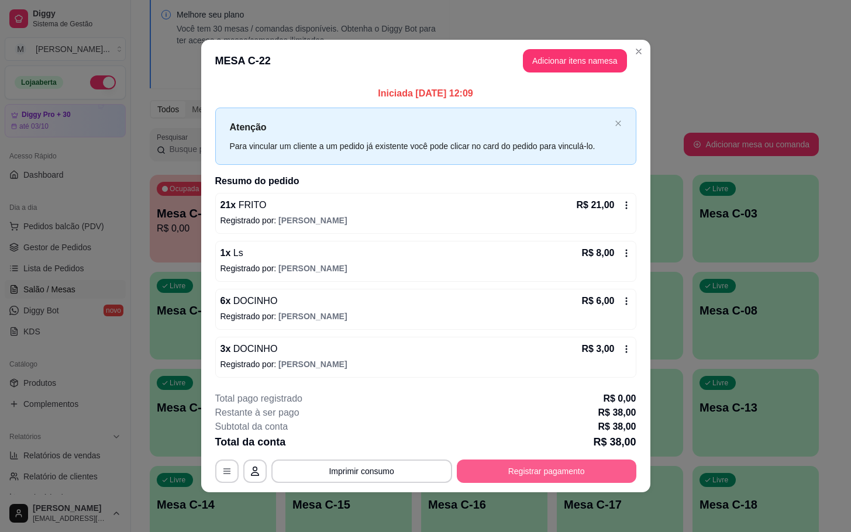
click at [551, 477] on button "Registrar pagamento" at bounding box center [547, 471] width 180 height 23
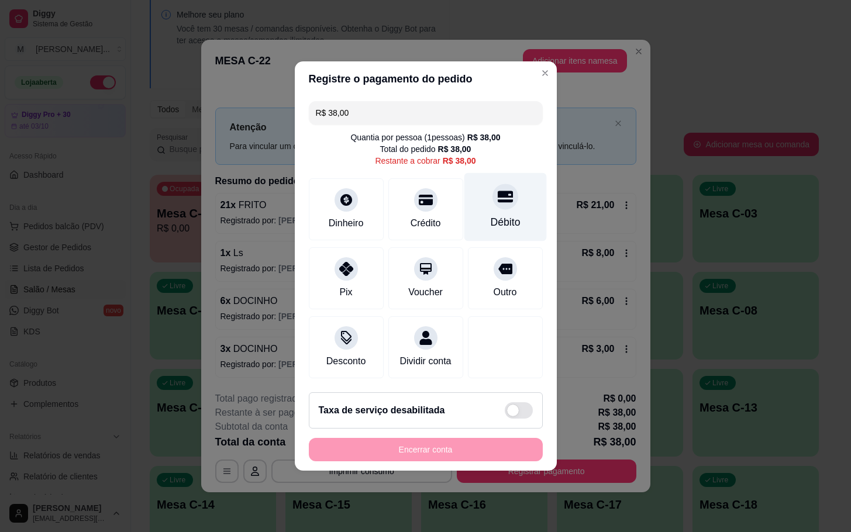
click at [504, 220] on div "Débito" at bounding box center [505, 222] width 30 height 15
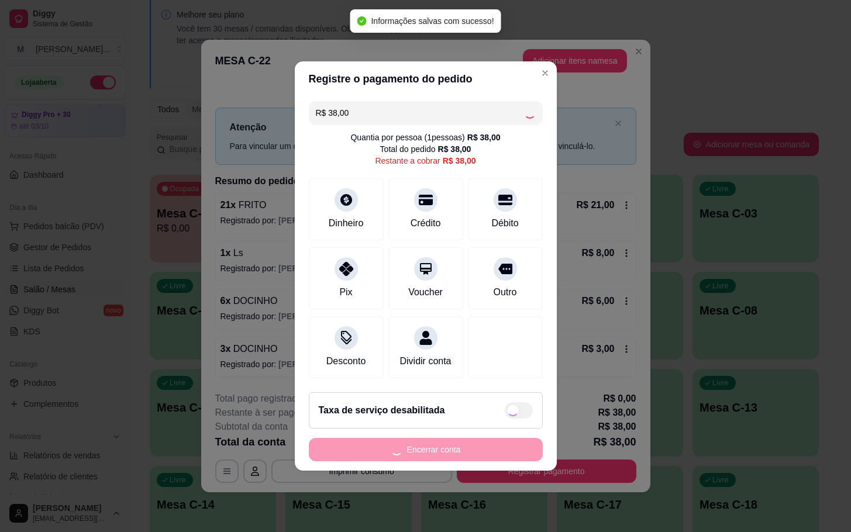
type input "R$ 0,00"
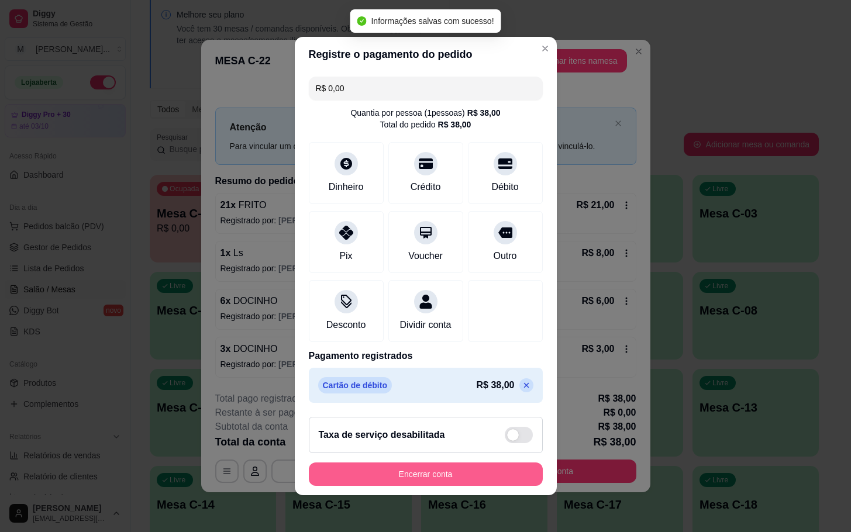
click at [508, 486] on button "Encerrar conta" at bounding box center [426, 474] width 234 height 23
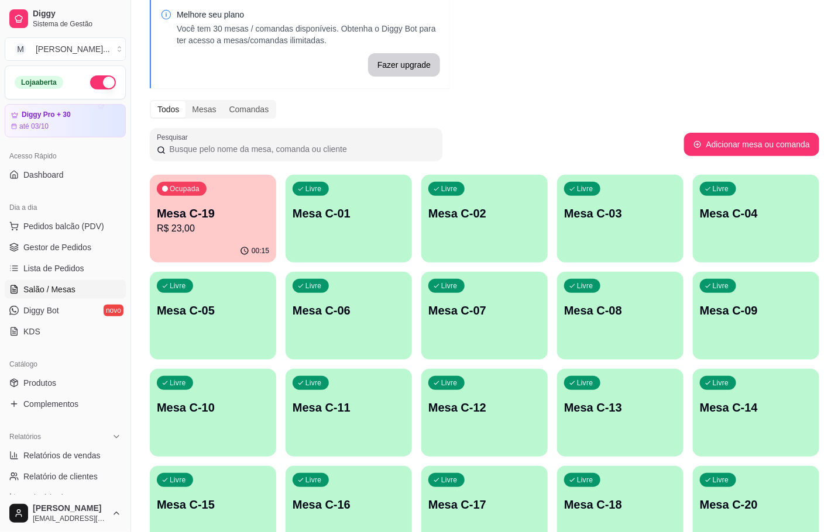
click at [163, 211] on p "Mesa C-19" at bounding box center [213, 213] width 112 height 16
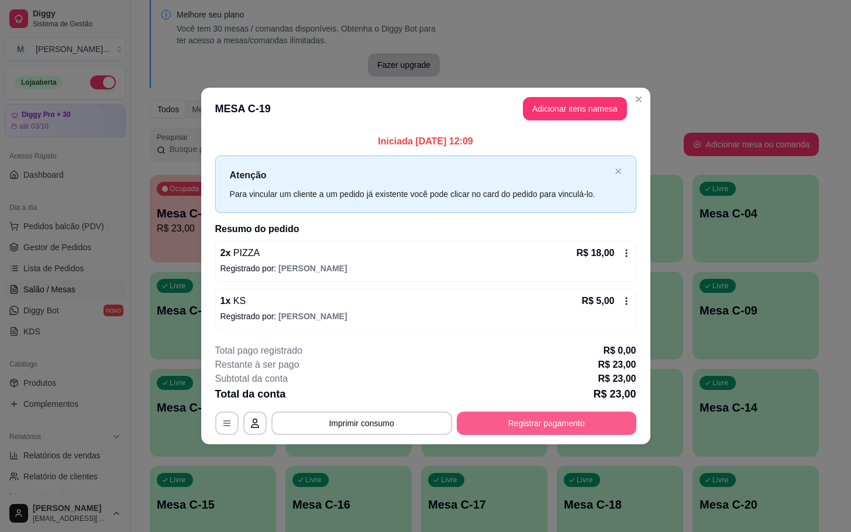
click at [604, 423] on button "Registrar pagamento" at bounding box center [547, 423] width 180 height 23
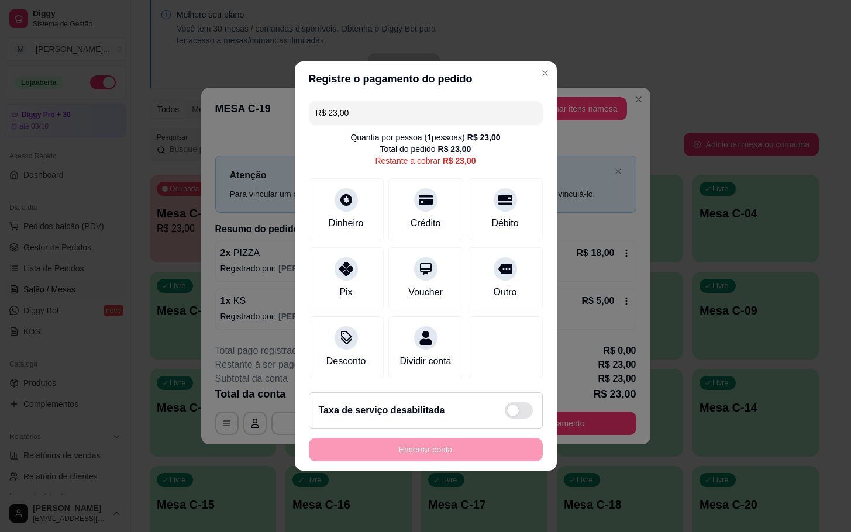
click at [476, 235] on div "R$ 23,00 Quantia por pessoa ( 1 pessoas) R$ 23,00 Total do pedido R$ 23,00 Rest…" at bounding box center [426, 240] width 262 height 287
click at [493, 260] on div at bounding box center [506, 266] width 26 height 26
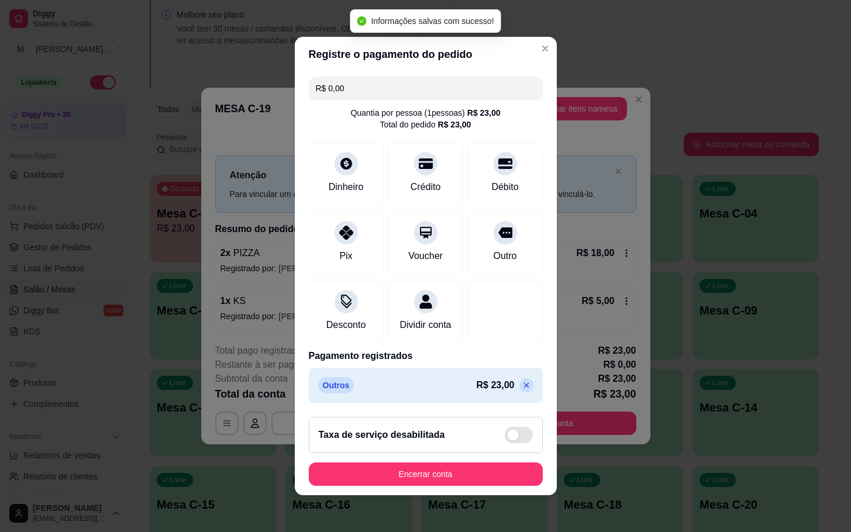
type input "R$ 0,00"
click at [456, 477] on button "Encerrar conta" at bounding box center [425, 474] width 227 height 23
